Goal: Task Accomplishment & Management: Complete application form

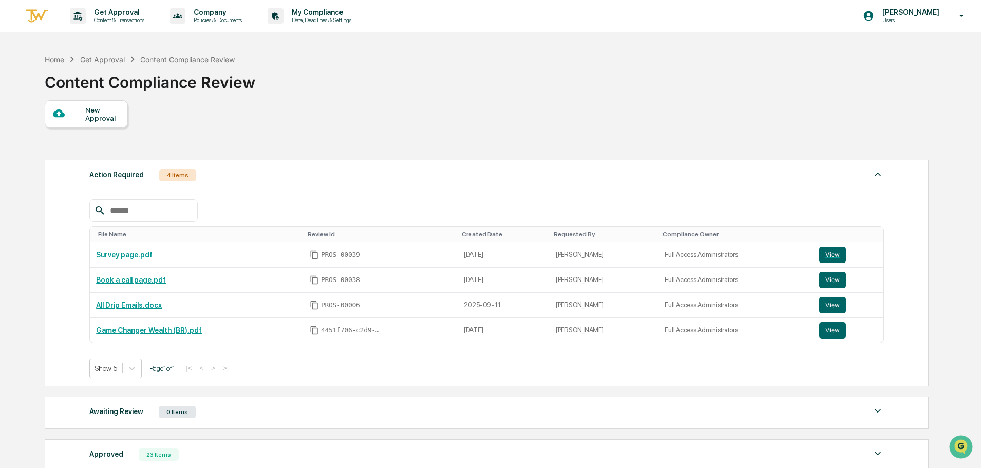
click at [81, 108] on div at bounding box center [69, 113] width 32 height 13
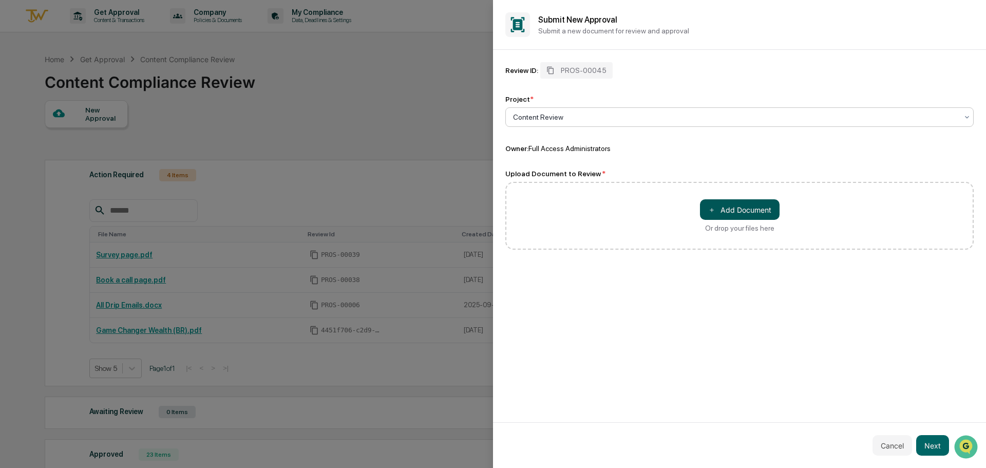
click at [746, 203] on button "＋ Add Document" at bounding box center [740, 209] width 80 height 21
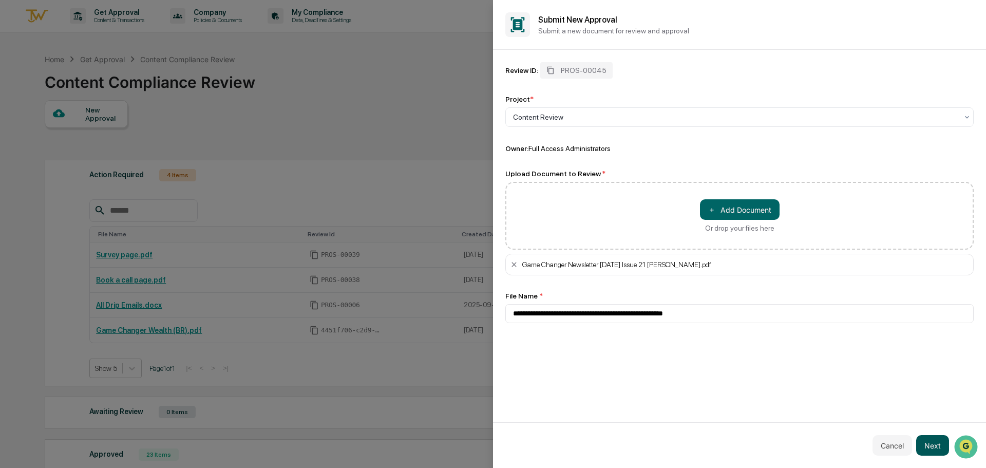
click at [924, 441] on button "Next" at bounding box center [932, 445] width 33 height 21
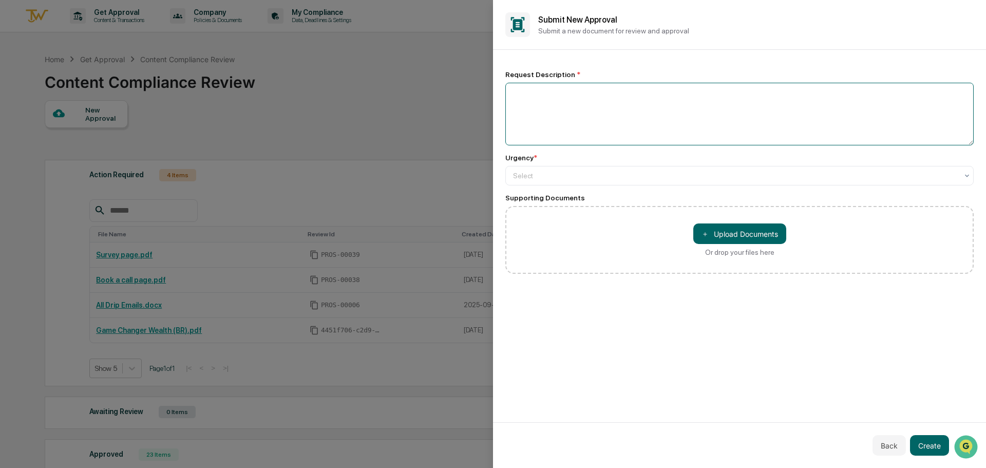
click at [615, 116] on textarea at bounding box center [739, 114] width 468 height 63
type textarea "**********"
type input "*"
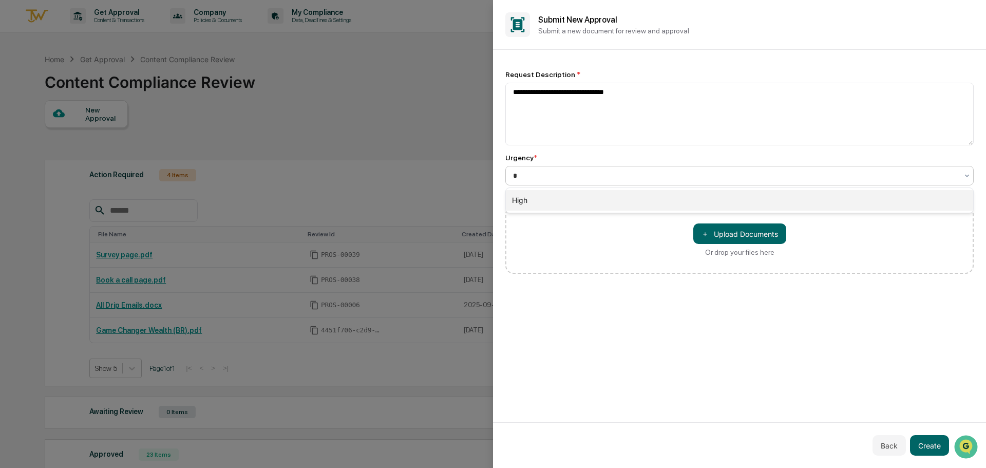
click at [538, 202] on div "High" at bounding box center [739, 200] width 467 height 21
click at [926, 442] on button "Create" at bounding box center [929, 445] width 39 height 21
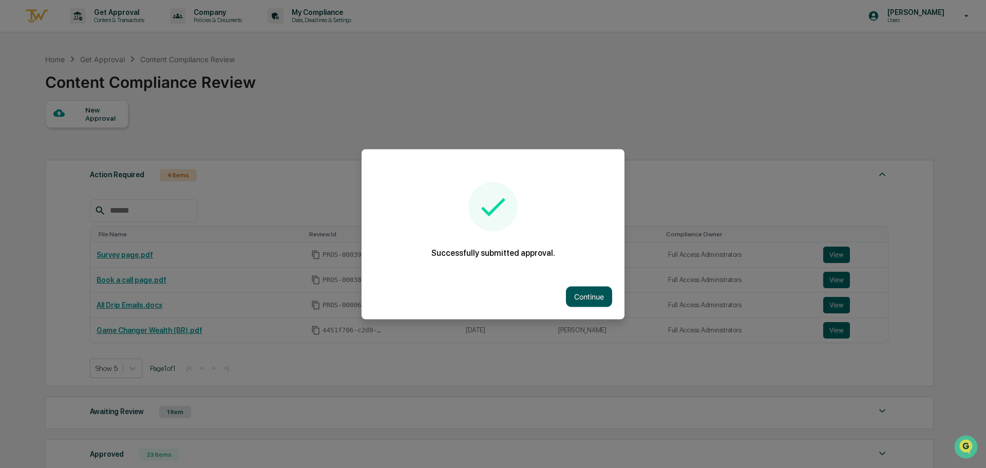
click at [571, 294] on button "Continue" at bounding box center [589, 296] width 46 height 21
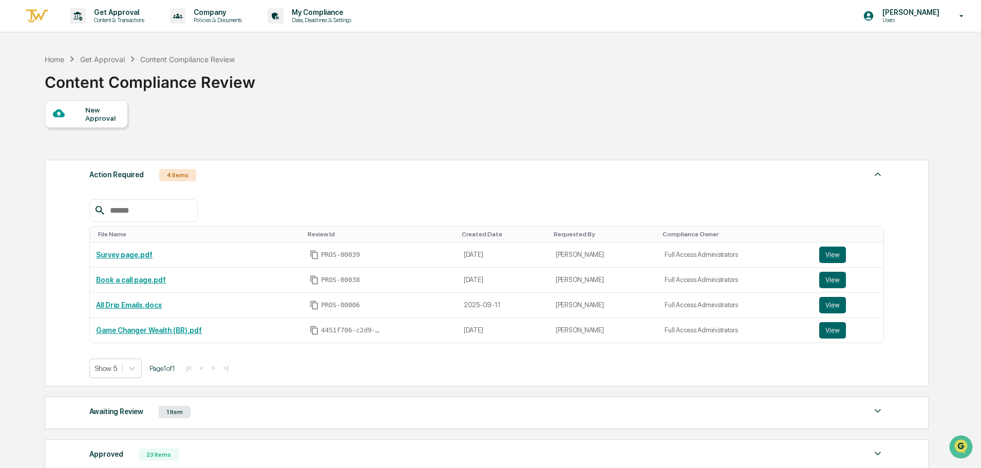
click at [57, 112] on icon at bounding box center [58, 113] width 11 height 8
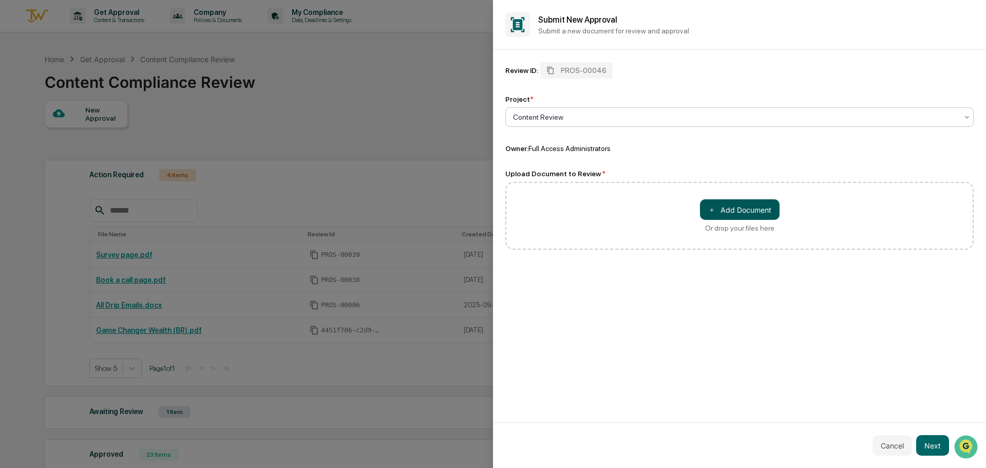
click at [754, 212] on button "＋ Add Document" at bounding box center [740, 209] width 80 height 21
click at [925, 444] on button "Next" at bounding box center [932, 445] width 33 height 21
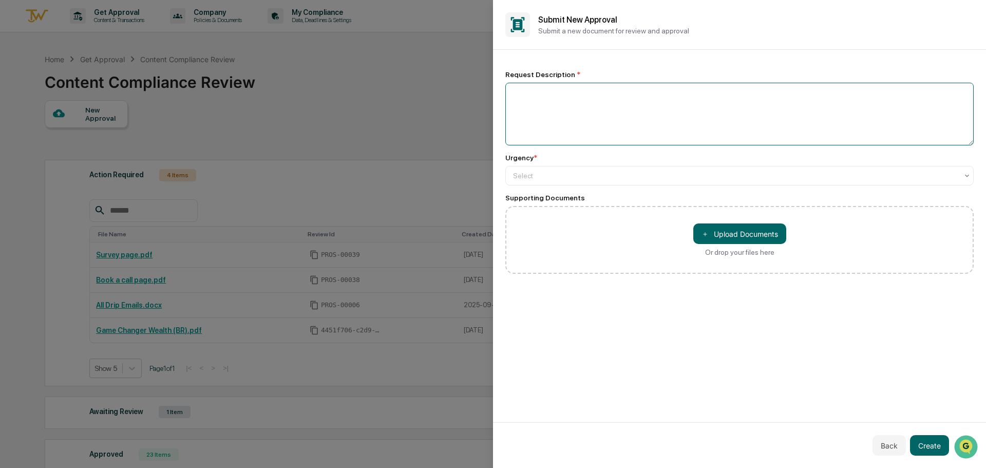
click at [667, 143] on textarea at bounding box center [739, 114] width 468 height 63
type textarea "**********"
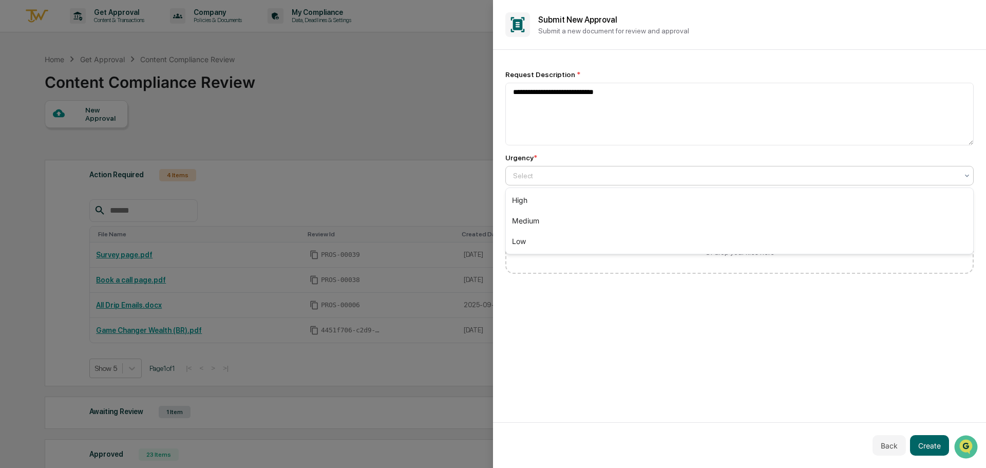
click at [691, 169] on div "Select" at bounding box center [735, 175] width 455 height 14
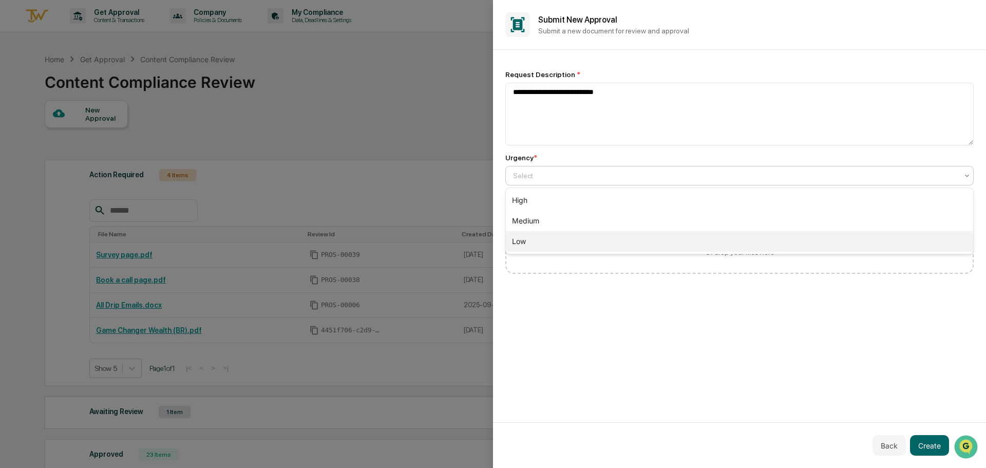
click at [648, 241] on div "Low" at bounding box center [739, 241] width 467 height 21
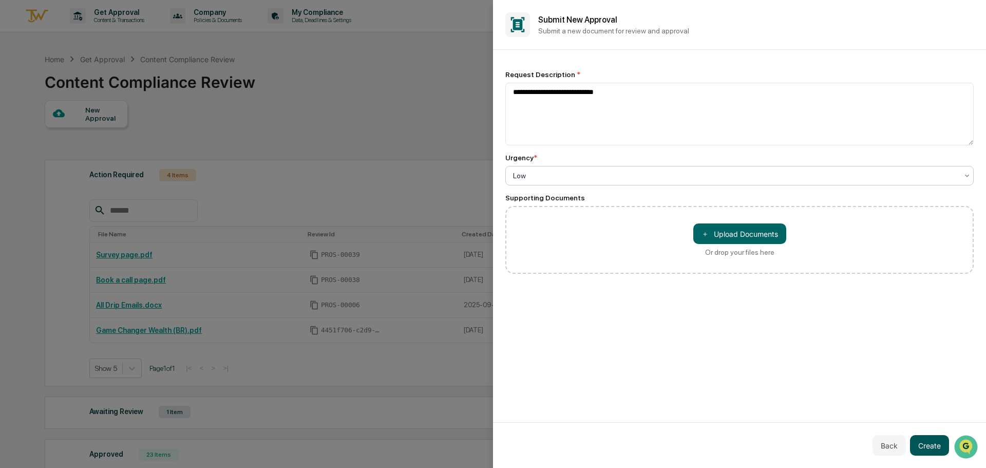
click at [930, 449] on button "Create" at bounding box center [929, 445] width 39 height 21
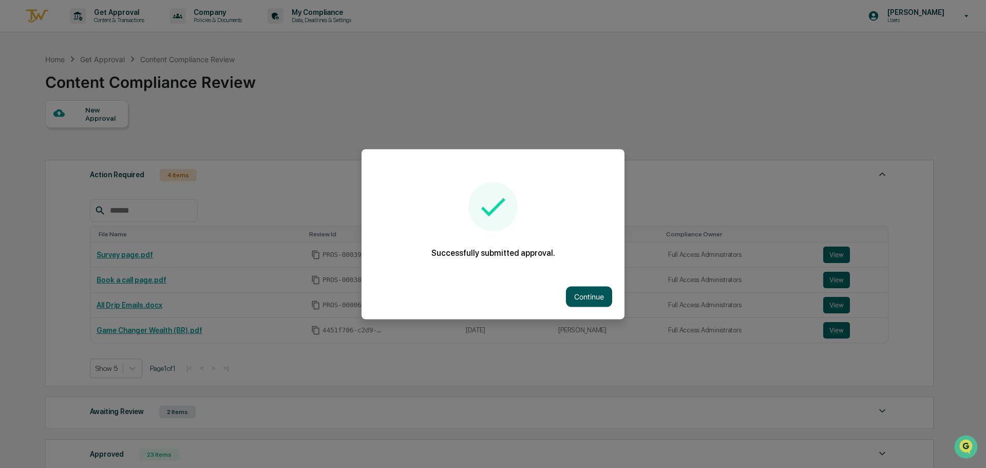
click at [580, 297] on button "Continue" at bounding box center [589, 296] width 46 height 21
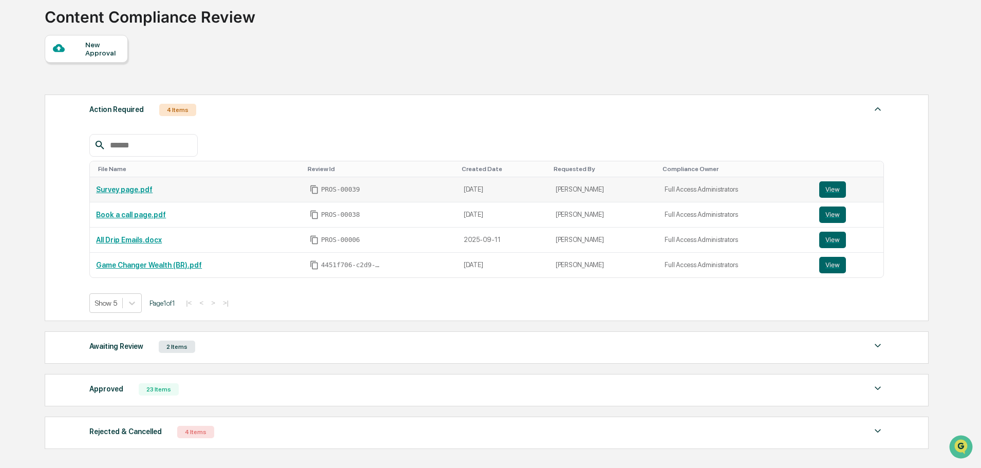
scroll to position [139, 0]
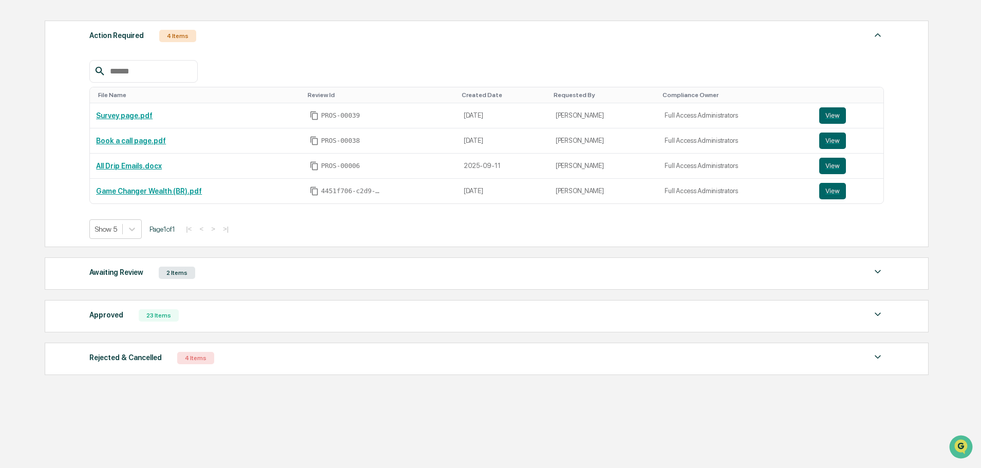
drag, startPoint x: 113, startPoint y: 314, endPoint x: 145, endPoint y: 313, distance: 32.4
click at [113, 314] on div "Approved" at bounding box center [106, 314] width 34 height 13
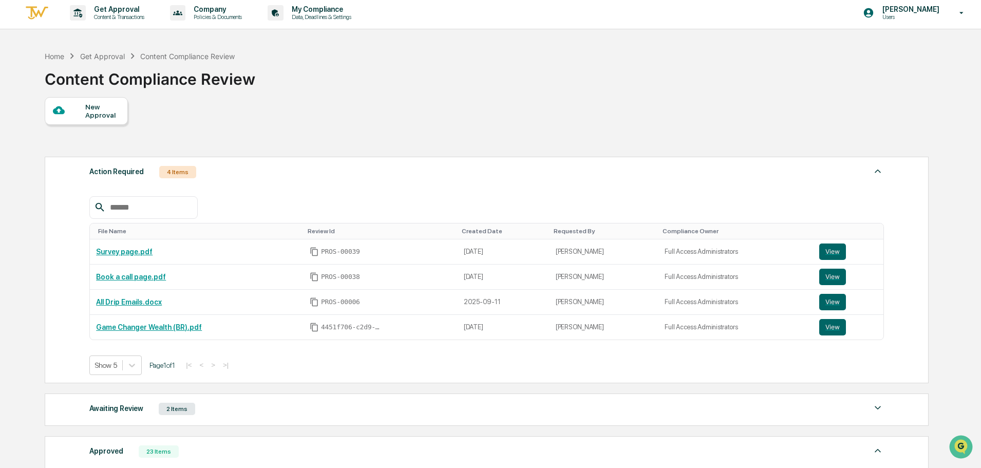
scroll to position [0, 0]
